Goal: Book appointment/travel/reservation

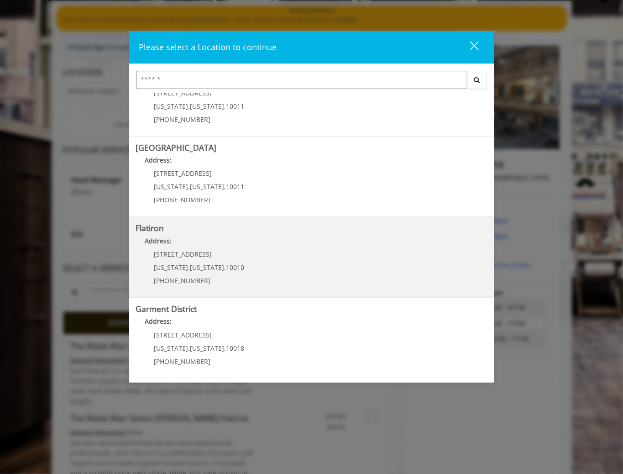
scroll to position [70, 0]
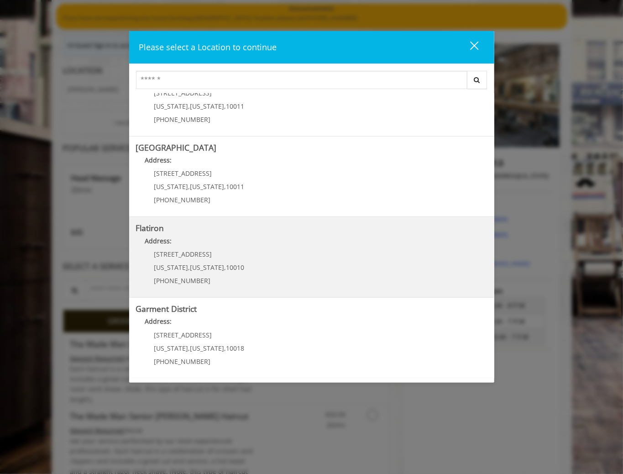
click at [241, 255] on "Flatiron Address: 10 E 23rd St New York , New York , 10010 (917) 475-1765" at bounding box center [311, 257] width 351 height 67
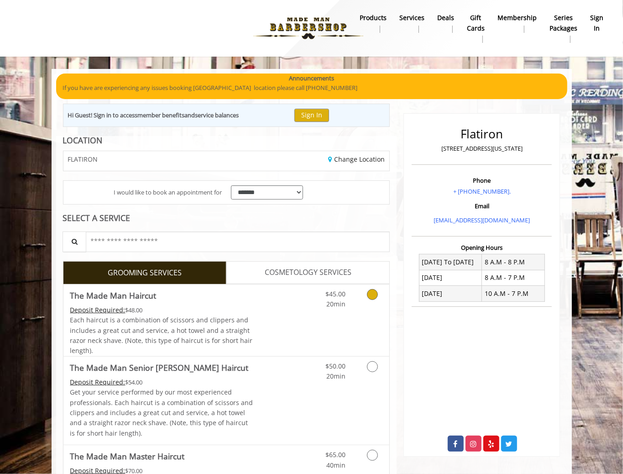
click at [324, 314] on div "$45.00 20min" at bounding box center [349, 320] width 82 height 72
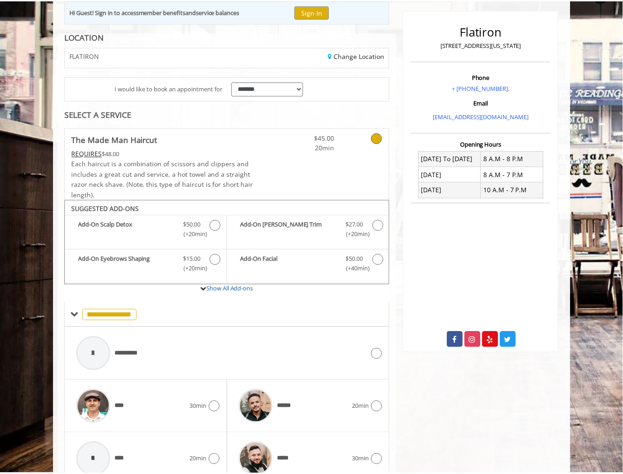
scroll to position [47, 0]
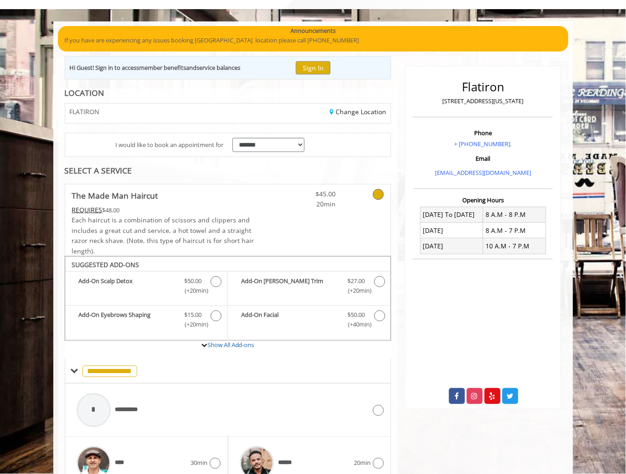
click at [112, 173] on div "SELECT A SERVICE" at bounding box center [228, 170] width 327 height 9
click at [378, 194] on icon at bounding box center [378, 194] width 11 height 11
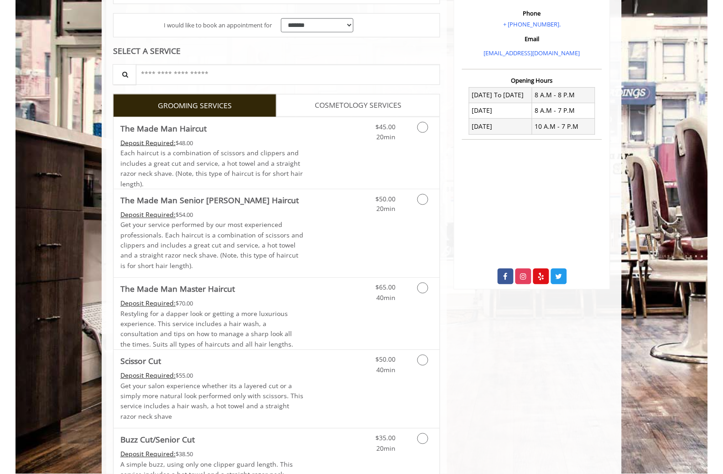
scroll to position [169, 0]
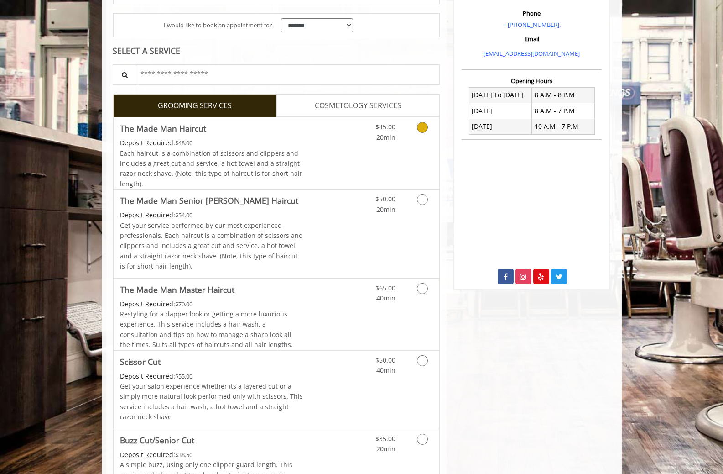
click at [323, 158] on link "Discounted Price" at bounding box center [330, 153] width 54 height 72
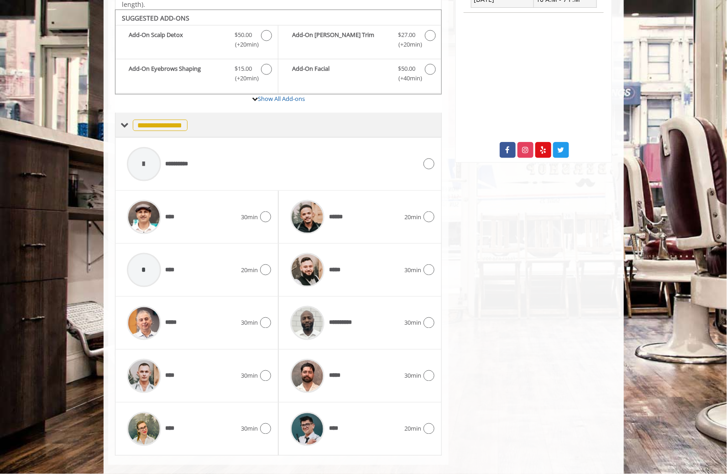
scroll to position [305, 0]
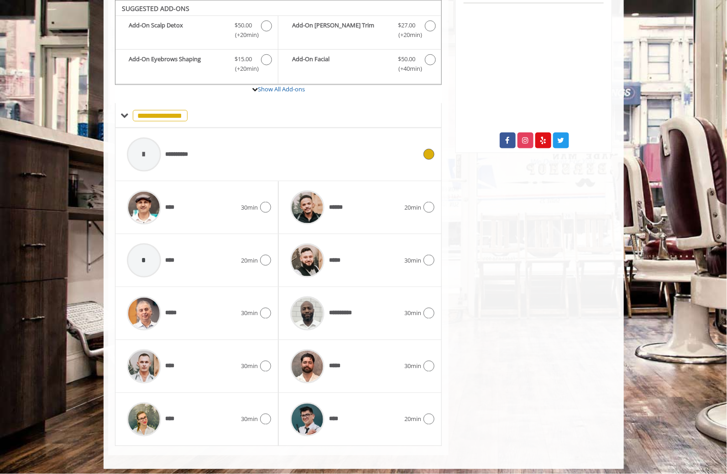
click at [308, 154] on div "**********" at bounding box center [271, 154] width 299 height 43
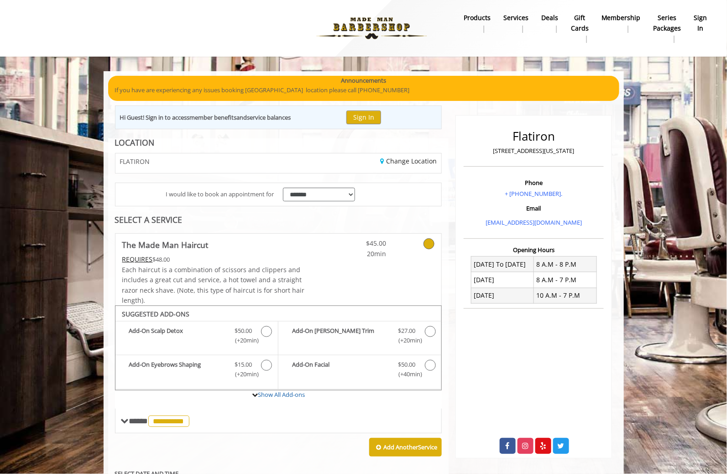
scroll to position [10, 0]
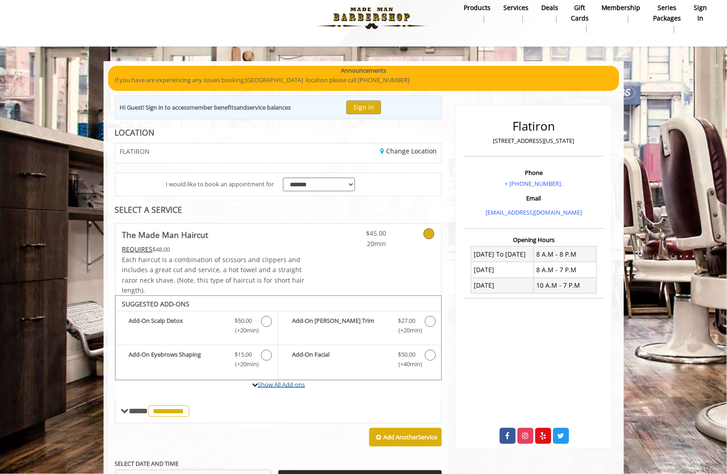
click at [264, 388] on link "Show All Add-ons" at bounding box center [281, 384] width 47 height 8
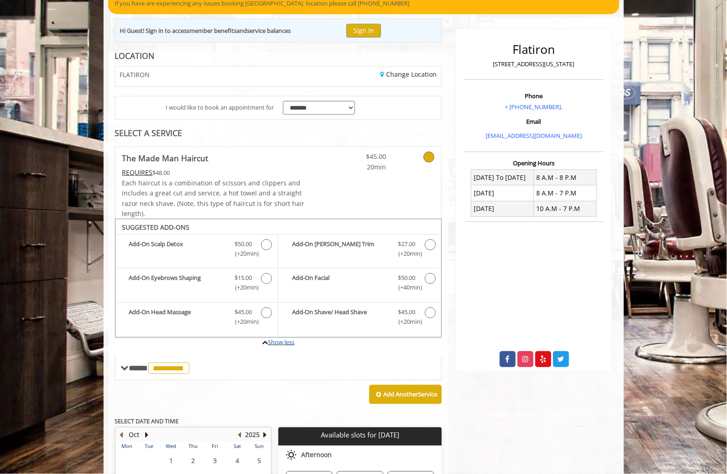
scroll to position [0, 0]
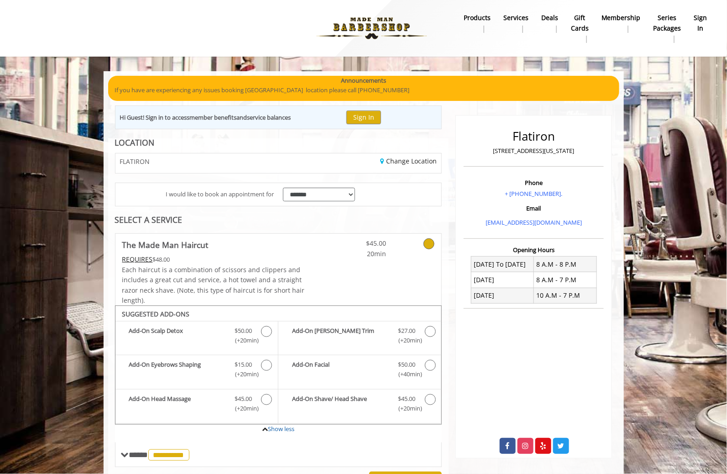
click at [516, 13] on b "Services" at bounding box center [515, 18] width 25 height 10
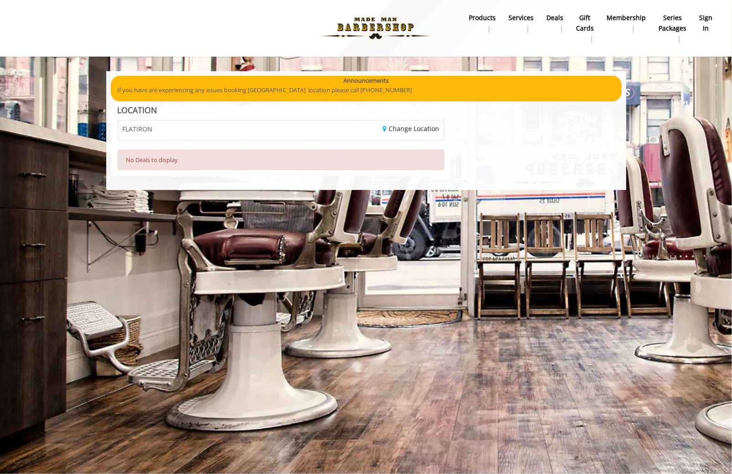
click at [618, 19] on b "Membership" at bounding box center [626, 18] width 39 height 10
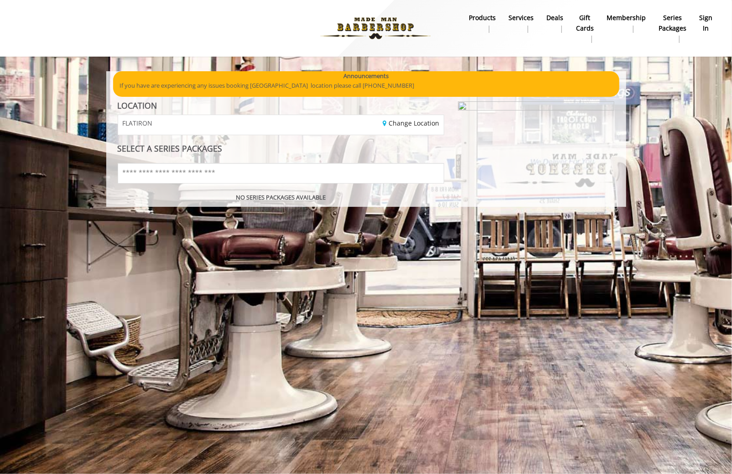
click at [392, 15] on img at bounding box center [375, 28] width 125 height 50
